Goal: Find specific page/section: Find specific page/section

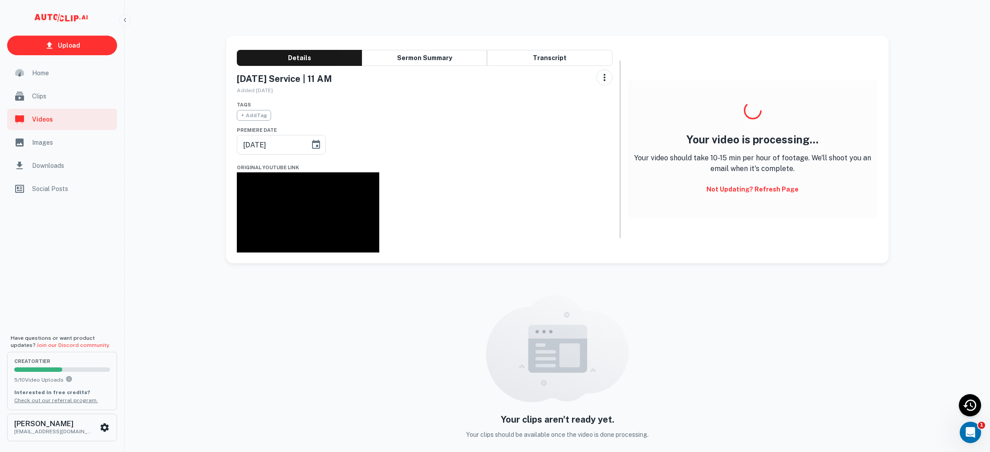
click at [48, 101] on span "Clips" at bounding box center [72, 96] width 80 height 10
